Goal: Task Accomplishment & Management: Use online tool/utility

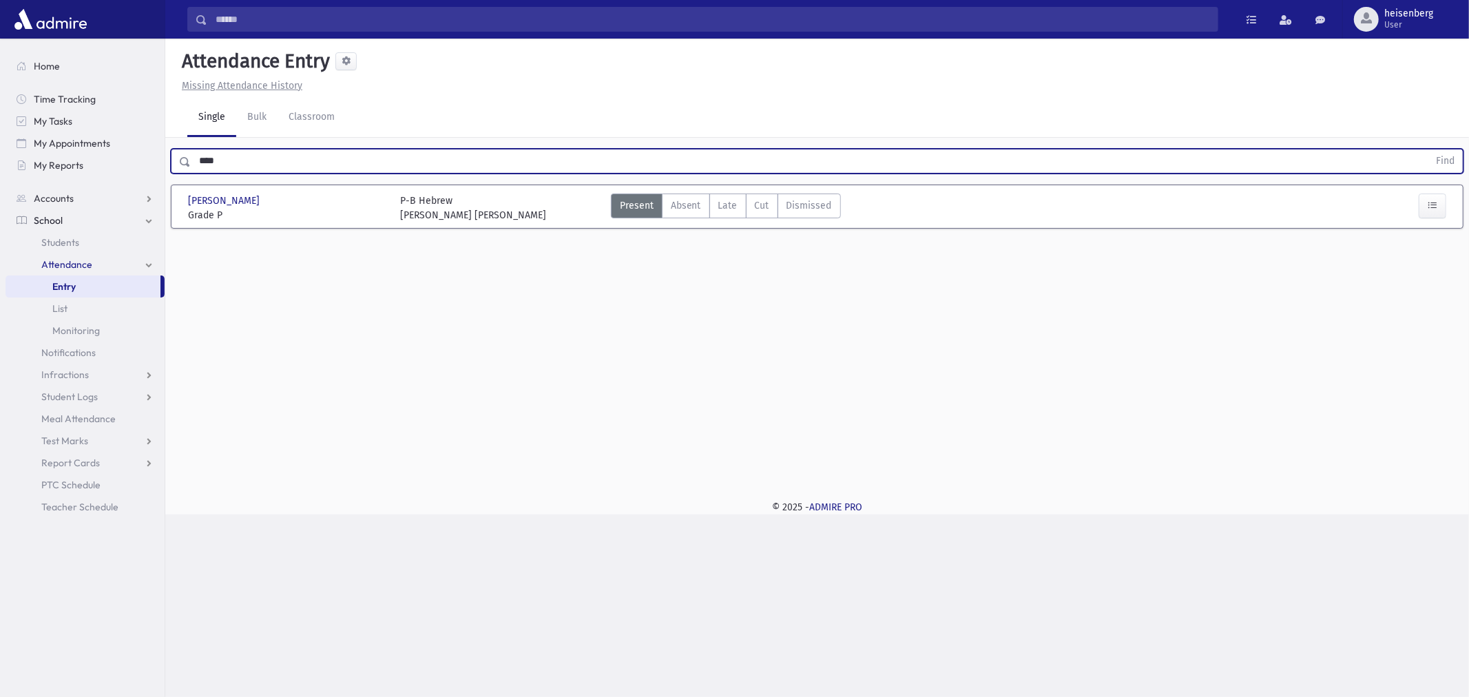
drag, startPoint x: 0, startPoint y: 0, endPoint x: -64, endPoint y: 163, distance: 175.3
click at [0, 163] on html "Search Results All Accounts Students" at bounding box center [734, 348] width 1469 height 697
type input "*******"
click at [1428, 149] on button "Find" at bounding box center [1445, 160] width 35 height 23
click at [260, 169] on input "text" at bounding box center [809, 161] width 1237 height 25
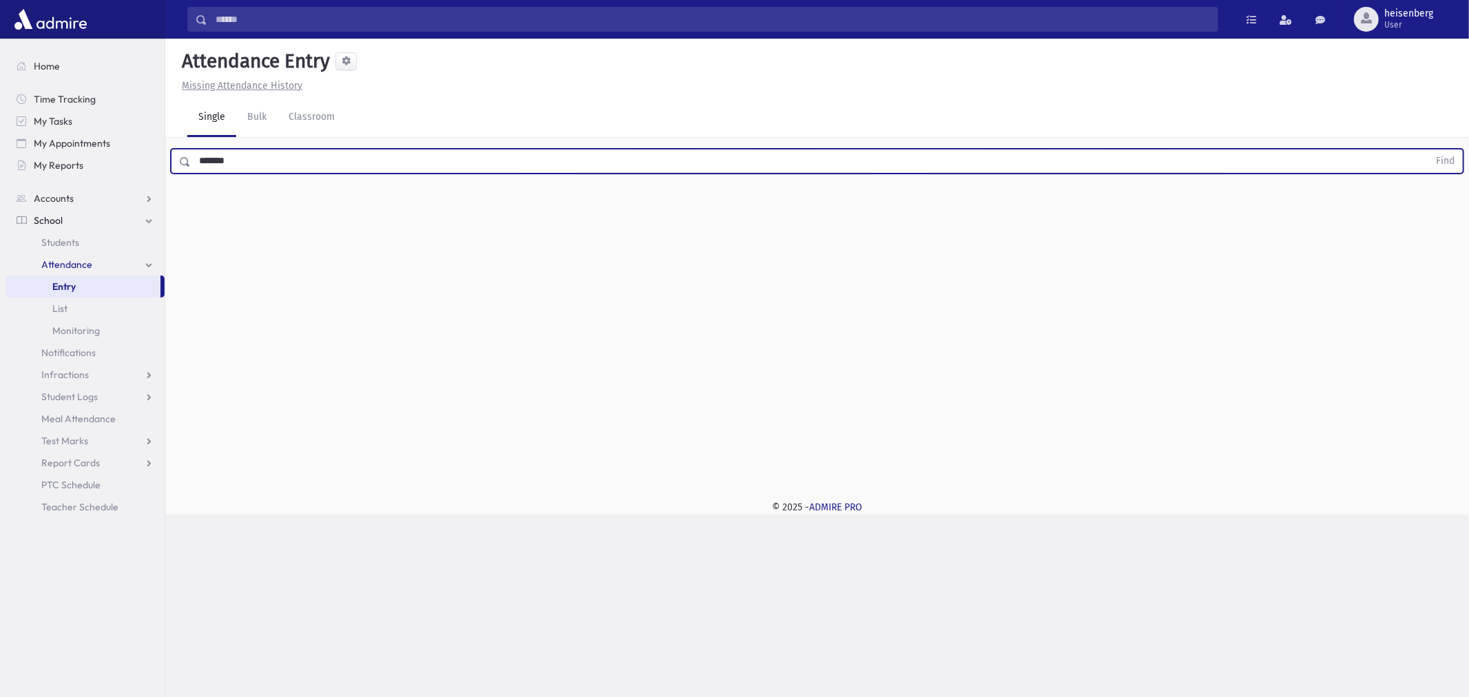
click at [1428, 149] on button "Find" at bounding box center [1445, 160] width 35 height 23
type input "*"
type input "*******"
click at [1428, 149] on button "Find" at bounding box center [1445, 160] width 35 height 23
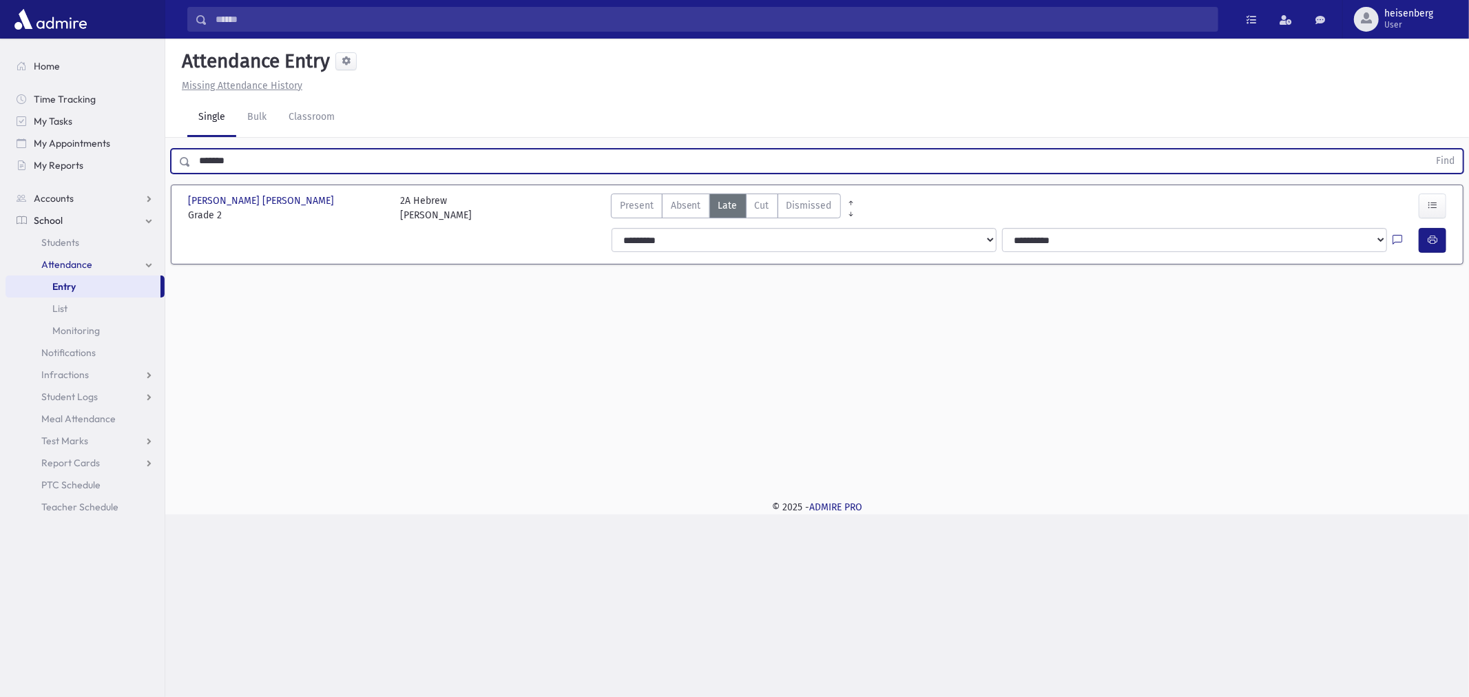
drag, startPoint x: 256, startPoint y: 163, endPoint x: -29, endPoint y: 155, distance: 285.2
click at [0, 155] on html "Search Results All Accounts Students" at bounding box center [734, 348] width 1469 height 697
click at [1428, 149] on button "Find" at bounding box center [1445, 160] width 35 height 23
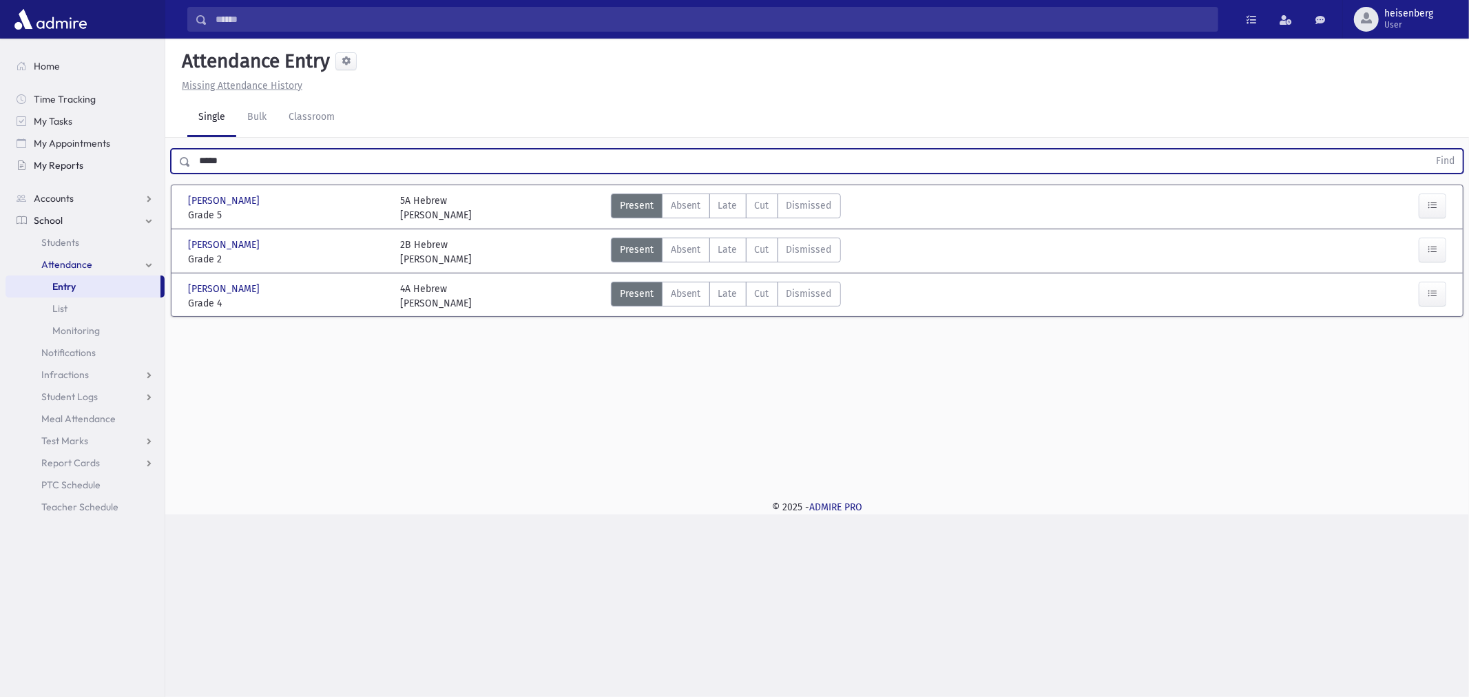
drag, startPoint x: 232, startPoint y: 163, endPoint x: 53, endPoint y: 162, distance: 179.0
click at [53, 162] on div "Search Results All Accounts" at bounding box center [734, 348] width 1469 height 697
click at [1428, 149] on button "Find" at bounding box center [1445, 160] width 35 height 23
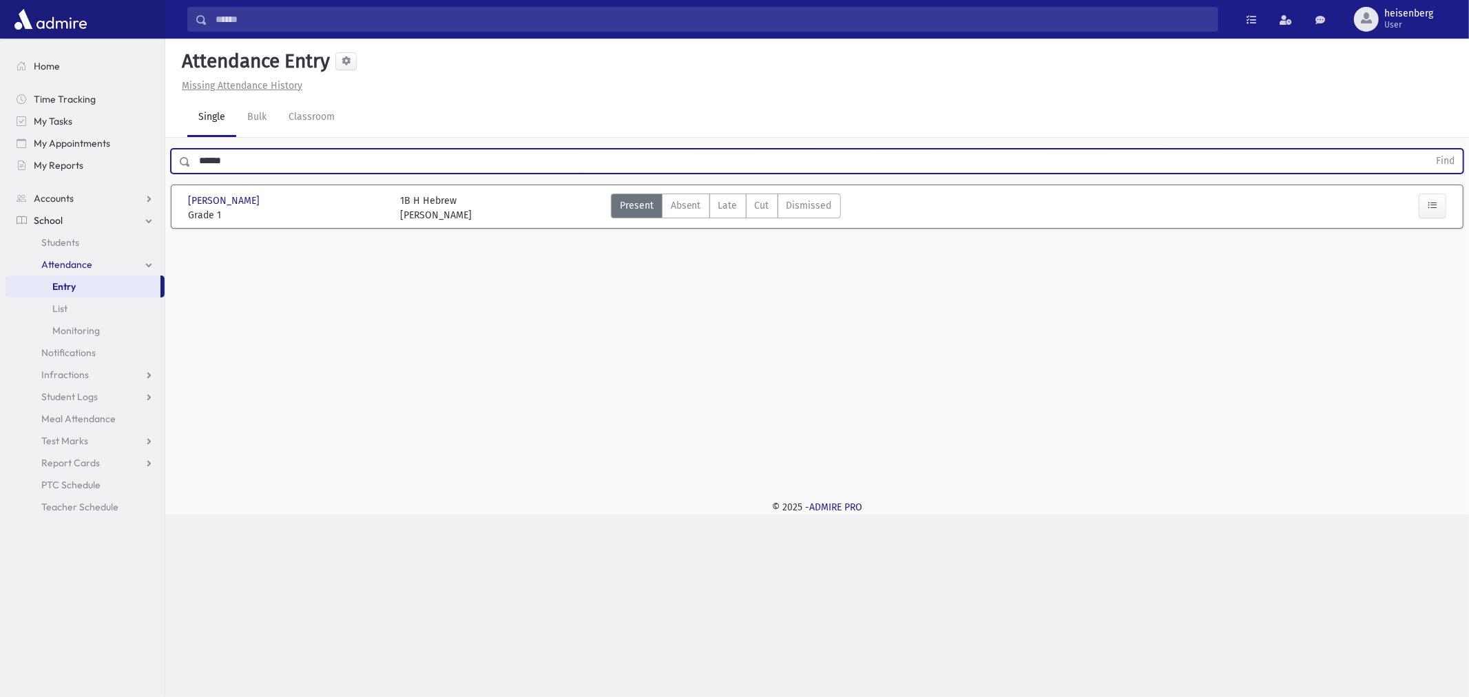
drag, startPoint x: 253, startPoint y: 164, endPoint x: -372, endPoint y: 185, distance: 624.9
click at [0, 185] on html "Search Results All Accounts Students" at bounding box center [734, 348] width 1469 height 697
click at [1428, 149] on button "Find" at bounding box center [1445, 160] width 35 height 23
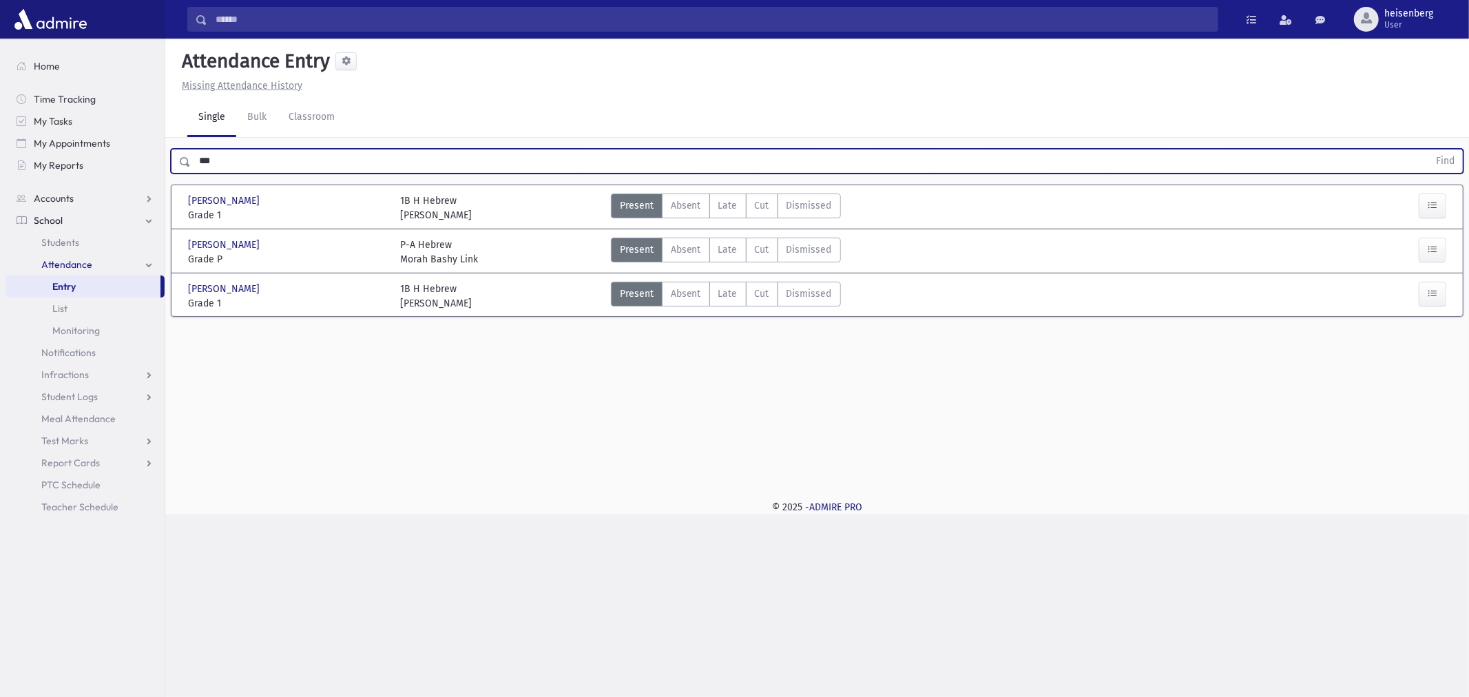
drag, startPoint x: 225, startPoint y: 164, endPoint x: -30, endPoint y: 138, distance: 256.8
click at [0, 138] on html "Search Results All Accounts Students" at bounding box center [734, 348] width 1469 height 697
type input "******"
click at [1428, 149] on button "Find" at bounding box center [1445, 160] width 35 height 23
